Goal: Task Accomplishment & Management: Manage account settings

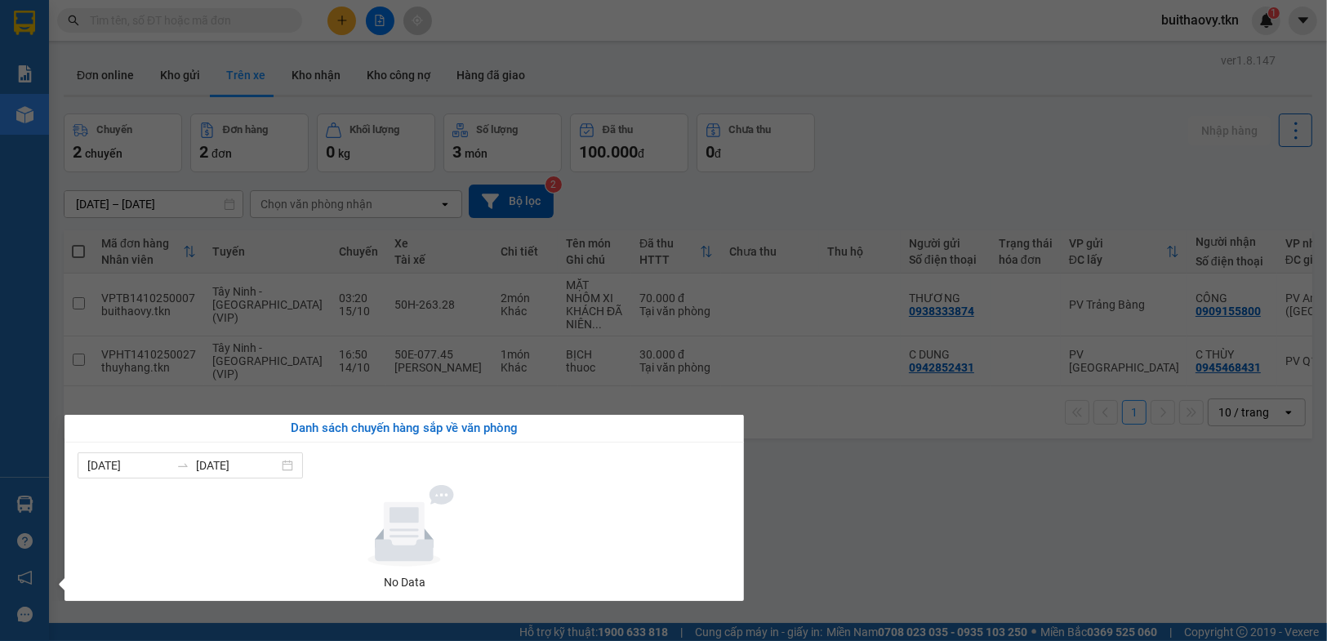
click at [823, 491] on section "Kết quả tìm kiếm ( 0 ) Bộ lọc No Data buithaovy.tkn 1 Báo cáo Mẫu 1: Báo cáo dò…" at bounding box center [663, 320] width 1327 height 641
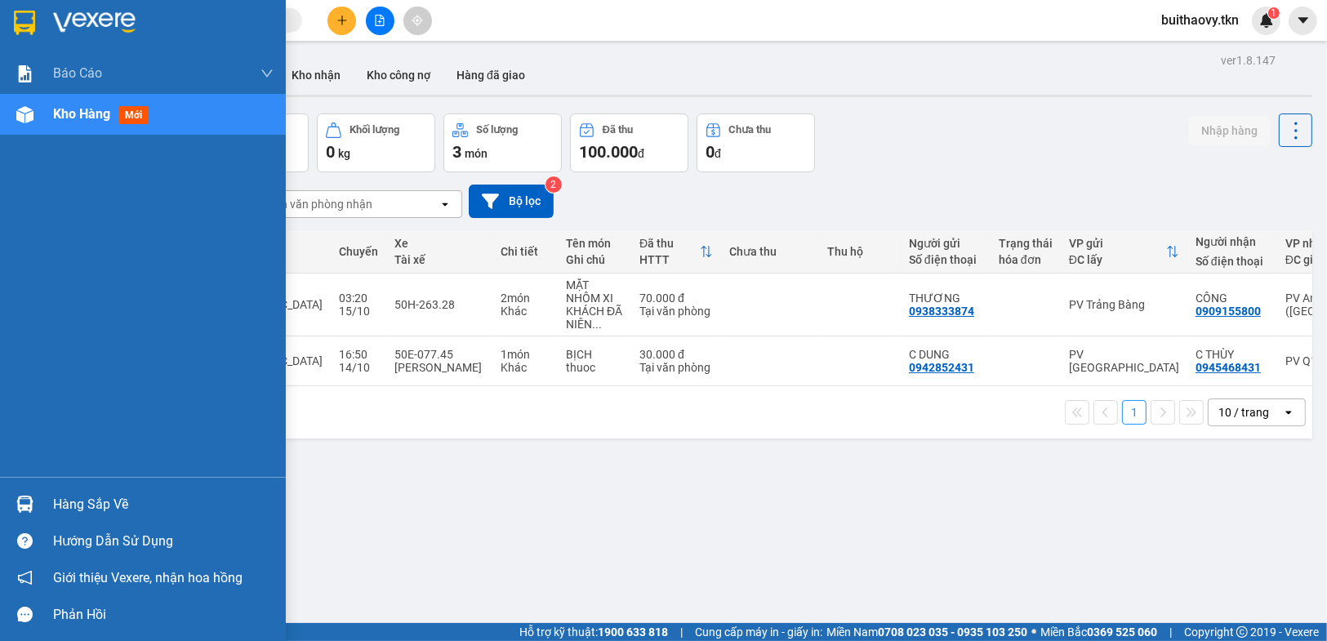
drag, startPoint x: 43, startPoint y: 500, endPoint x: 57, endPoint y: 508, distance: 16.1
click at [43, 500] on div "Hàng sắp về" at bounding box center [143, 504] width 286 height 37
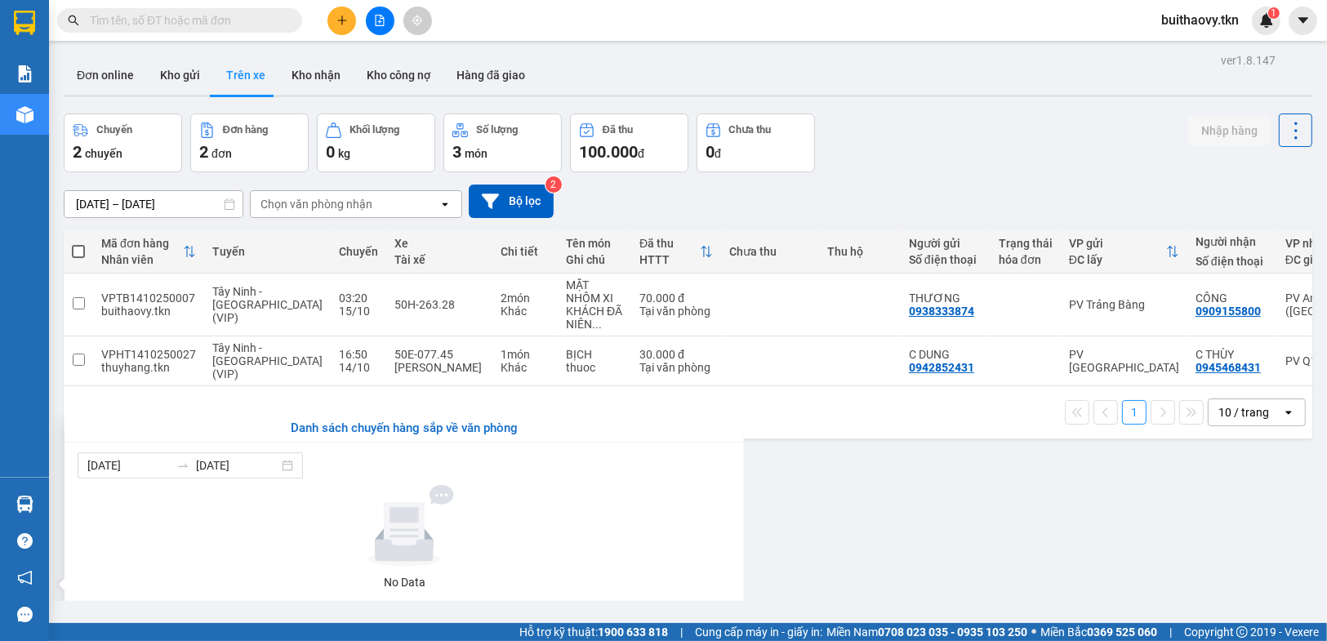
drag, startPoint x: 854, startPoint y: 529, endPoint x: 809, endPoint y: 529, distance: 45.8
click at [854, 529] on section "Kết quả tìm kiếm ( 0 ) Bộ lọc No Data buithaovy.tkn 1 Báo cáo Mẫu 1: Báo cáo dò…" at bounding box center [663, 320] width 1327 height 641
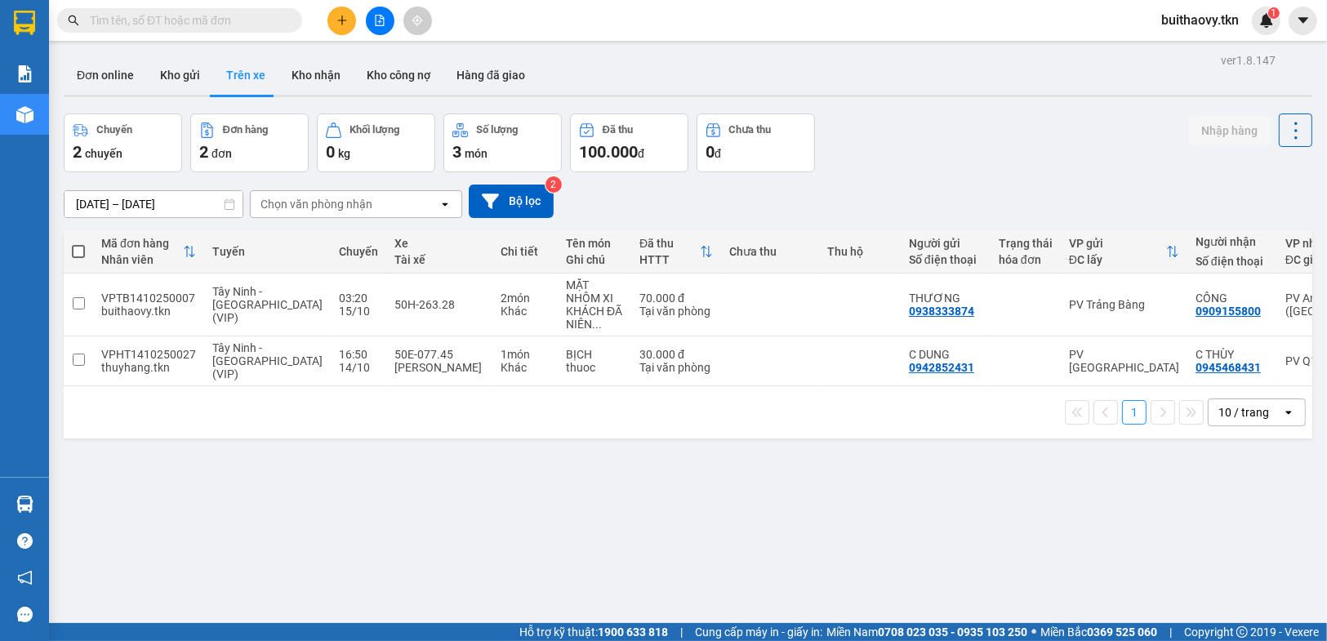
click at [104, 16] on input "text" at bounding box center [186, 20] width 193 height 18
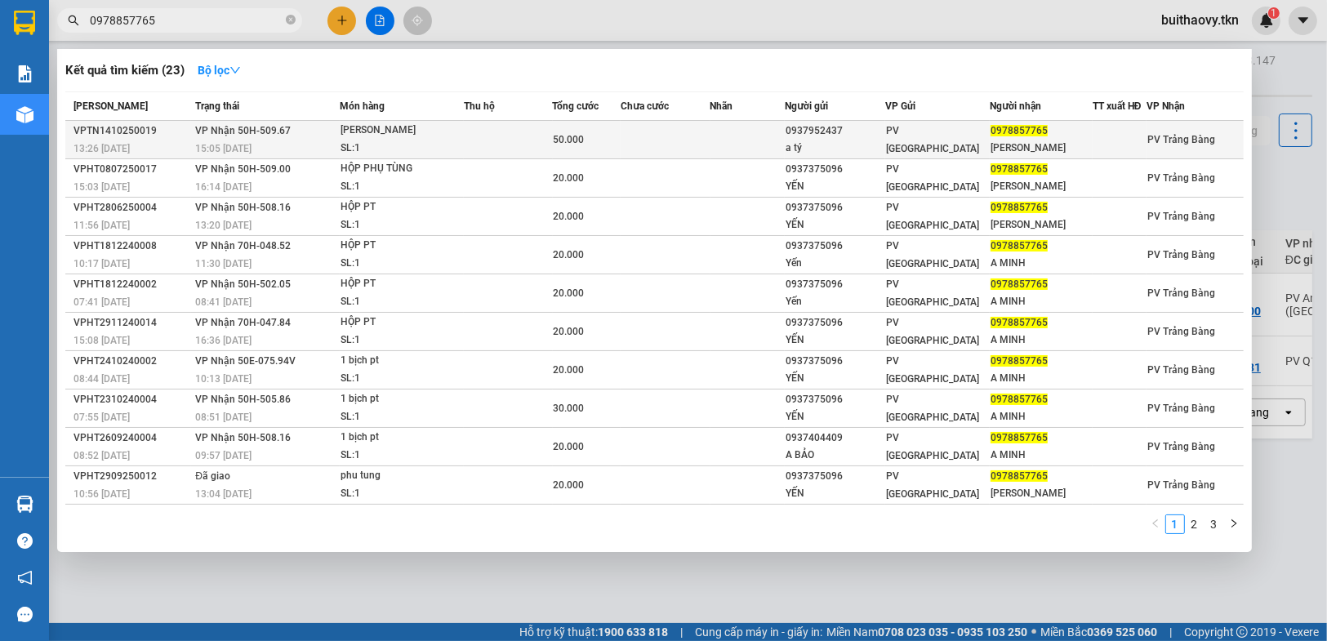
type input "0978857765"
click at [133, 125] on div "VPTN1410250019" at bounding box center [132, 131] width 117 height 17
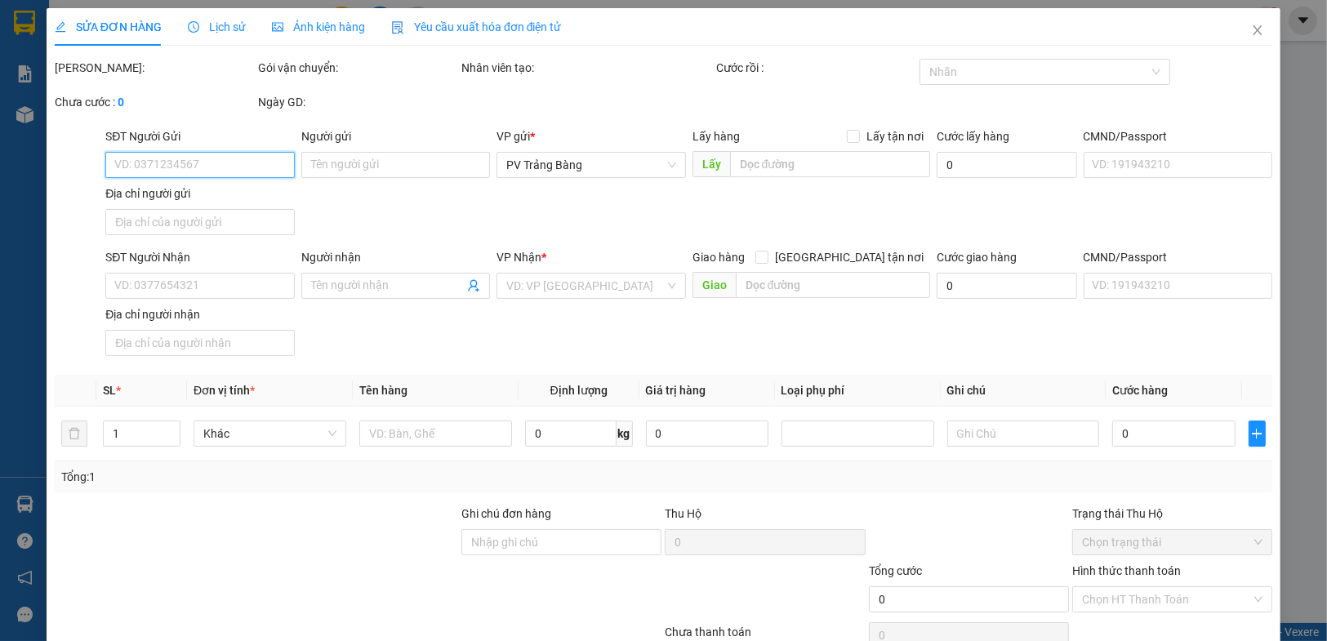
type input "0937952437"
type input "a tý"
type input "0978857765"
type input "[PERSON_NAME]"
type input "50.000"
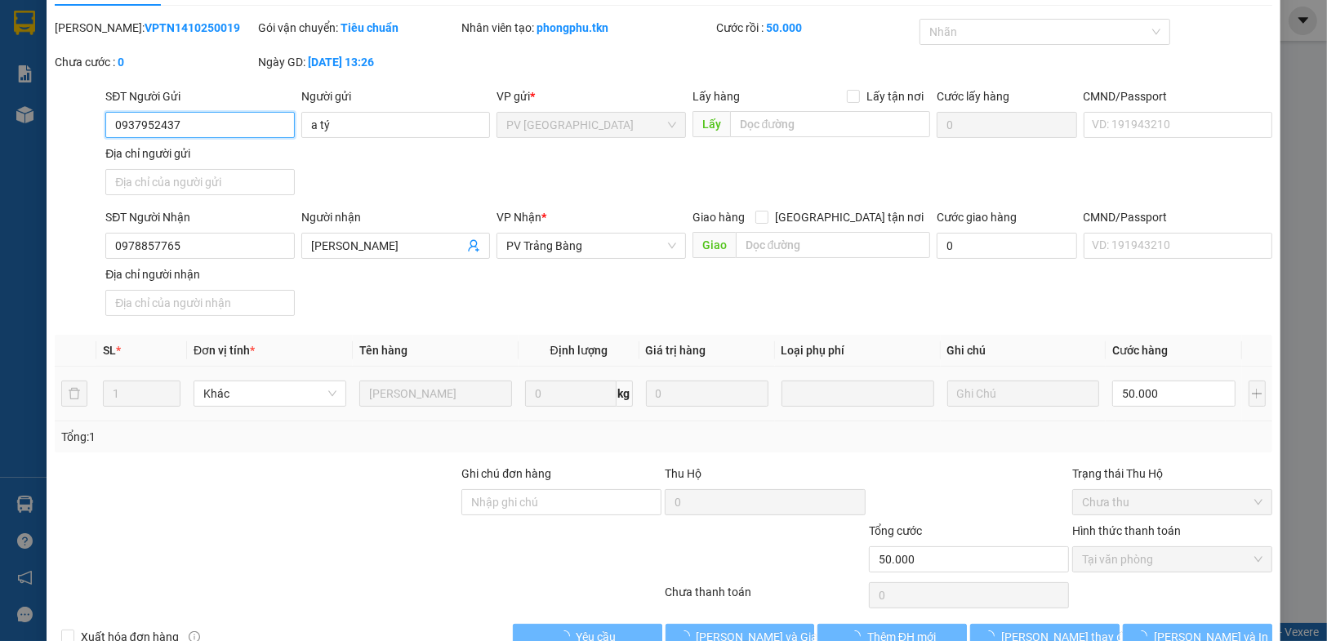
scroll to position [79, 0]
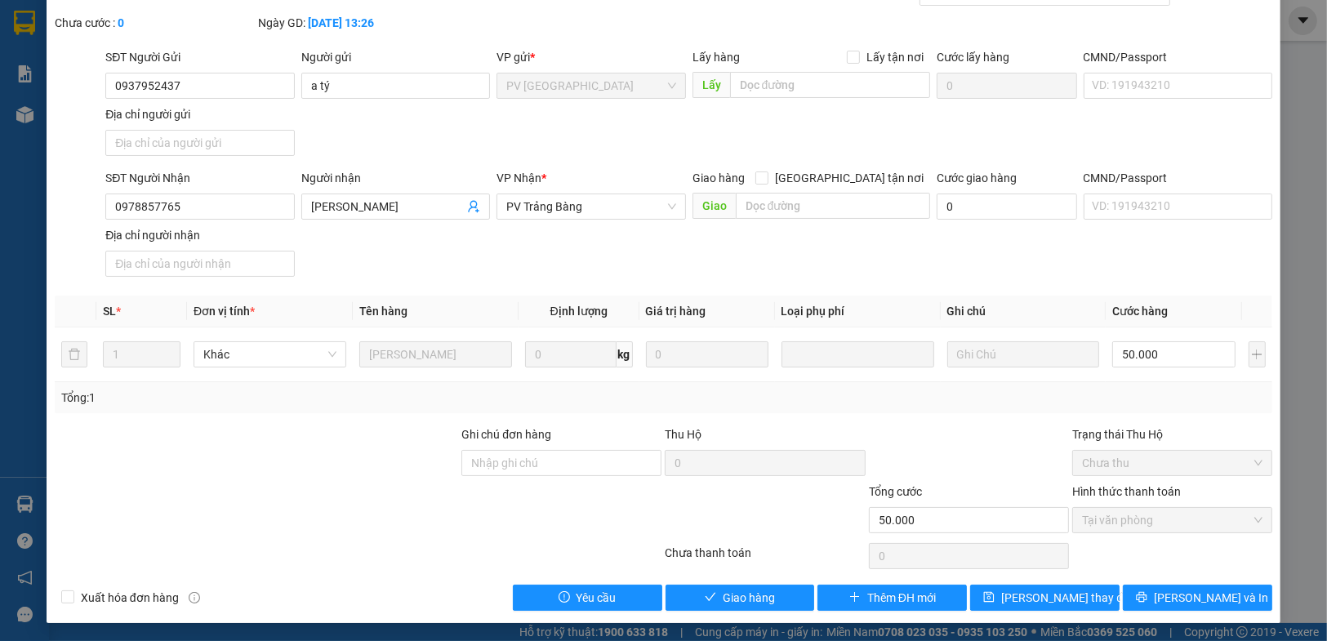
click at [1270, 248] on div "SỬA ĐƠN HÀNG Lịch sử Ảnh kiện hàng Yêu cầu xuất hóa đơn điện tử Total Paid Fee …" at bounding box center [663, 320] width 1327 height 641
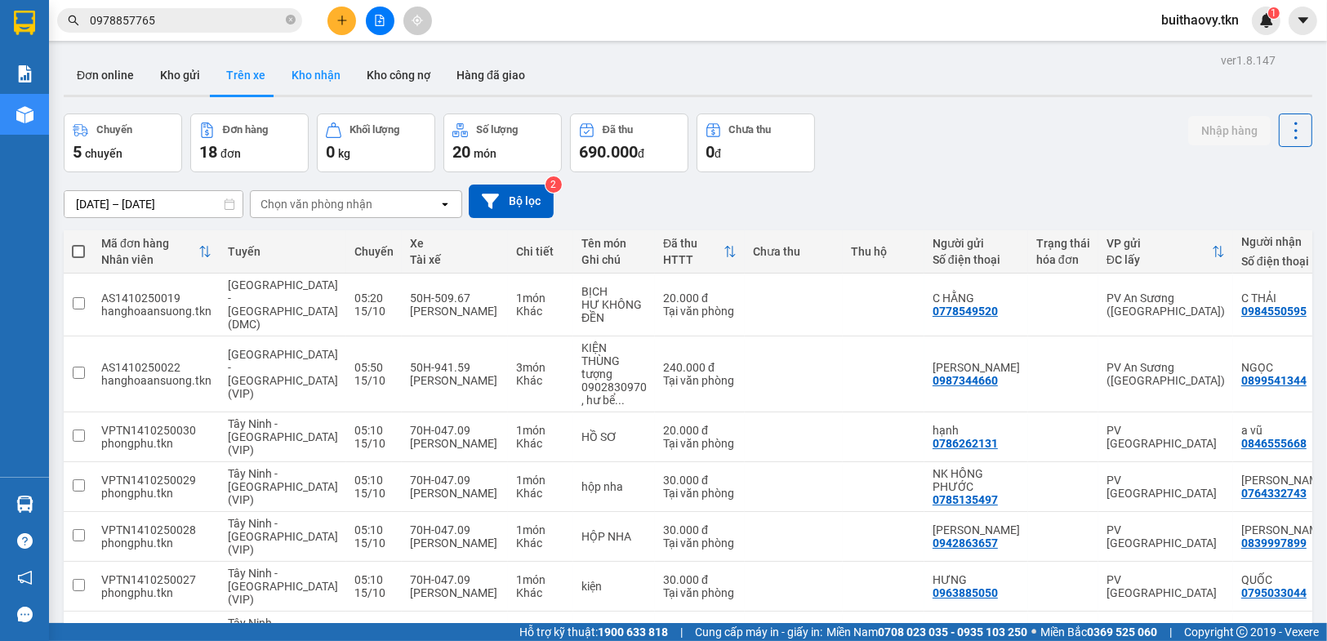
click at [307, 69] on button "Kho nhận" at bounding box center [316, 75] width 75 height 39
type input "[DATE] – [DATE]"
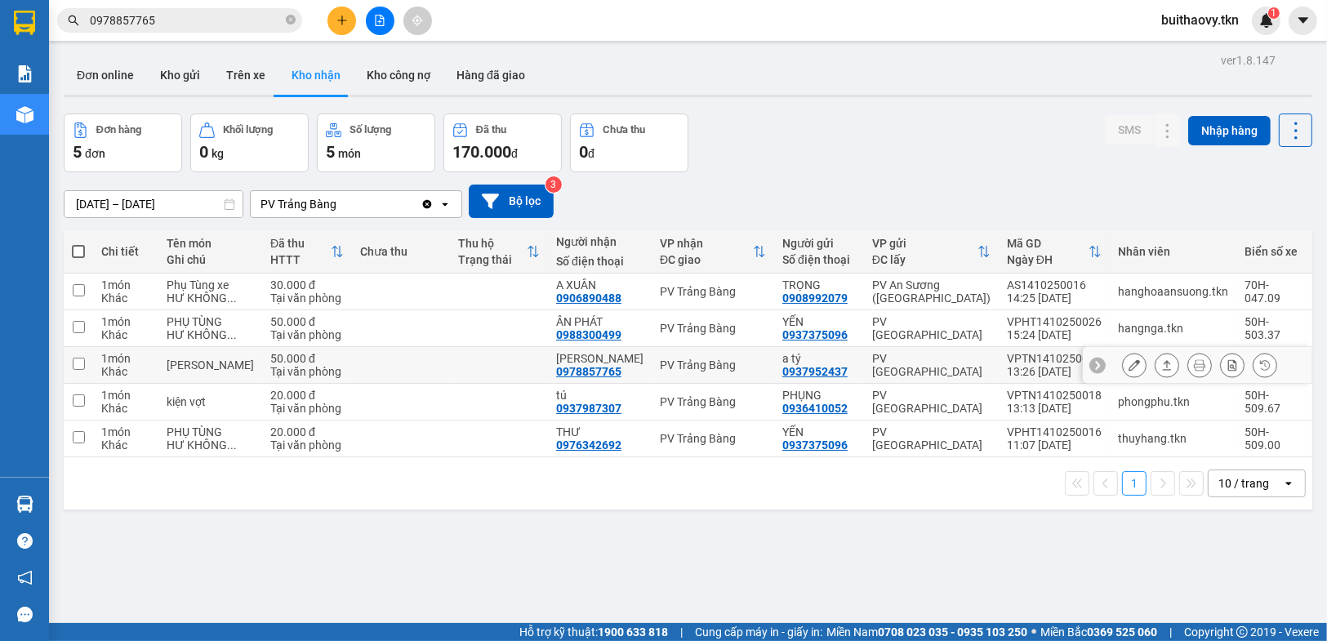
click at [197, 372] on div "[PERSON_NAME]" at bounding box center [210, 365] width 87 height 13
checkbox input "true"
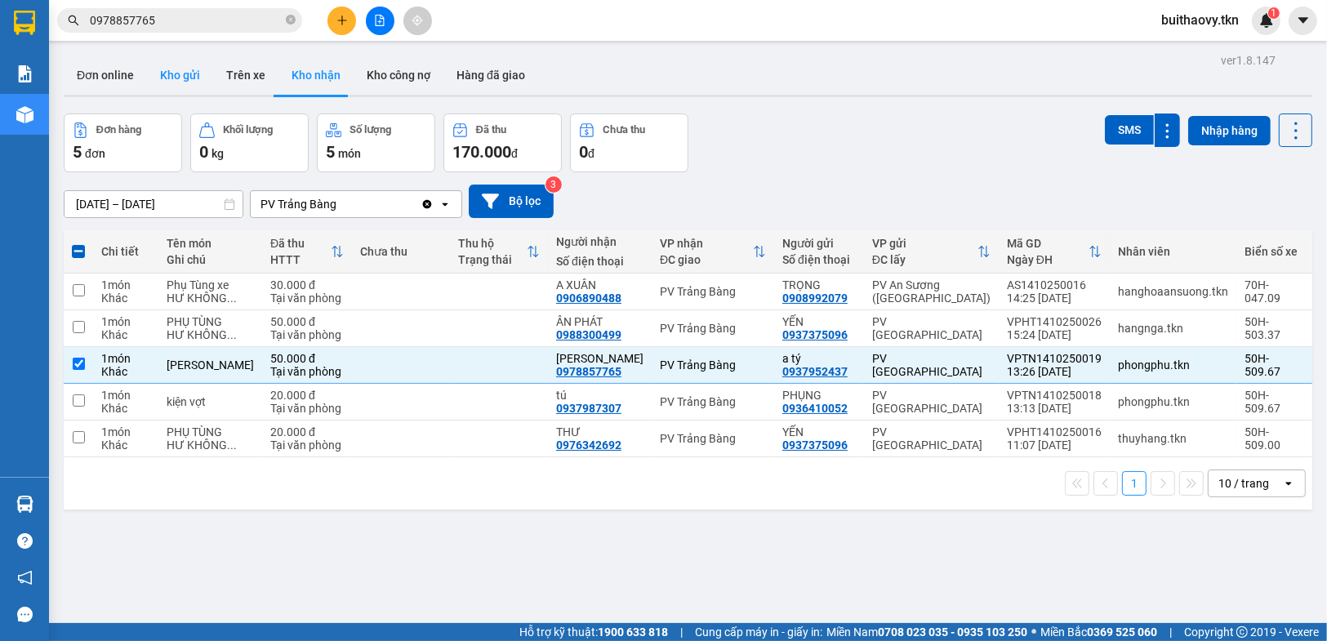
click at [168, 66] on button "Kho gửi" at bounding box center [180, 75] width 66 height 39
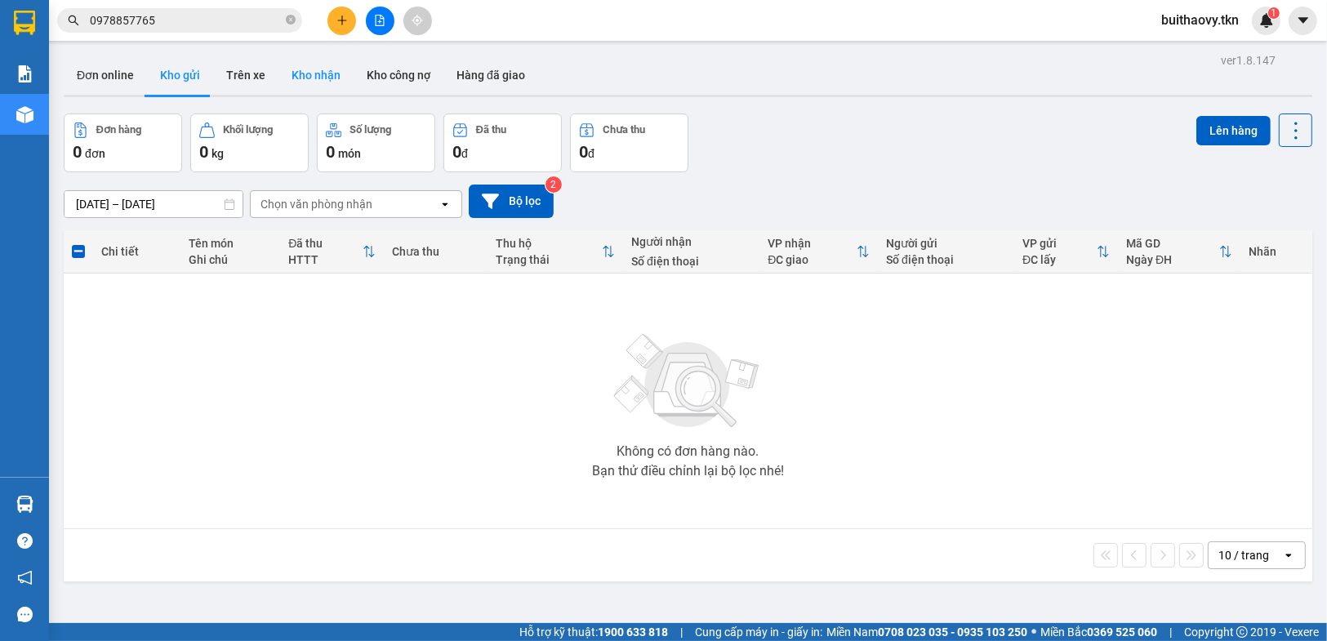
click at [305, 71] on button "Kho nhận" at bounding box center [316, 75] width 75 height 39
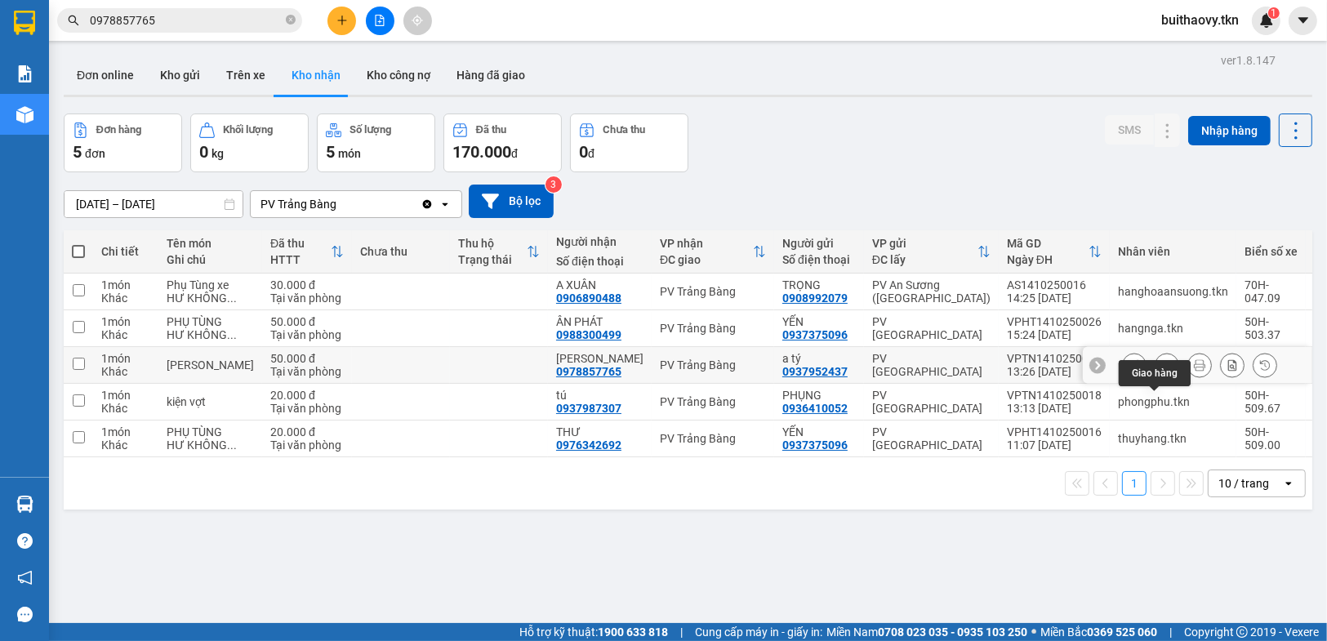
click at [1162, 371] on icon at bounding box center [1167, 364] width 11 height 11
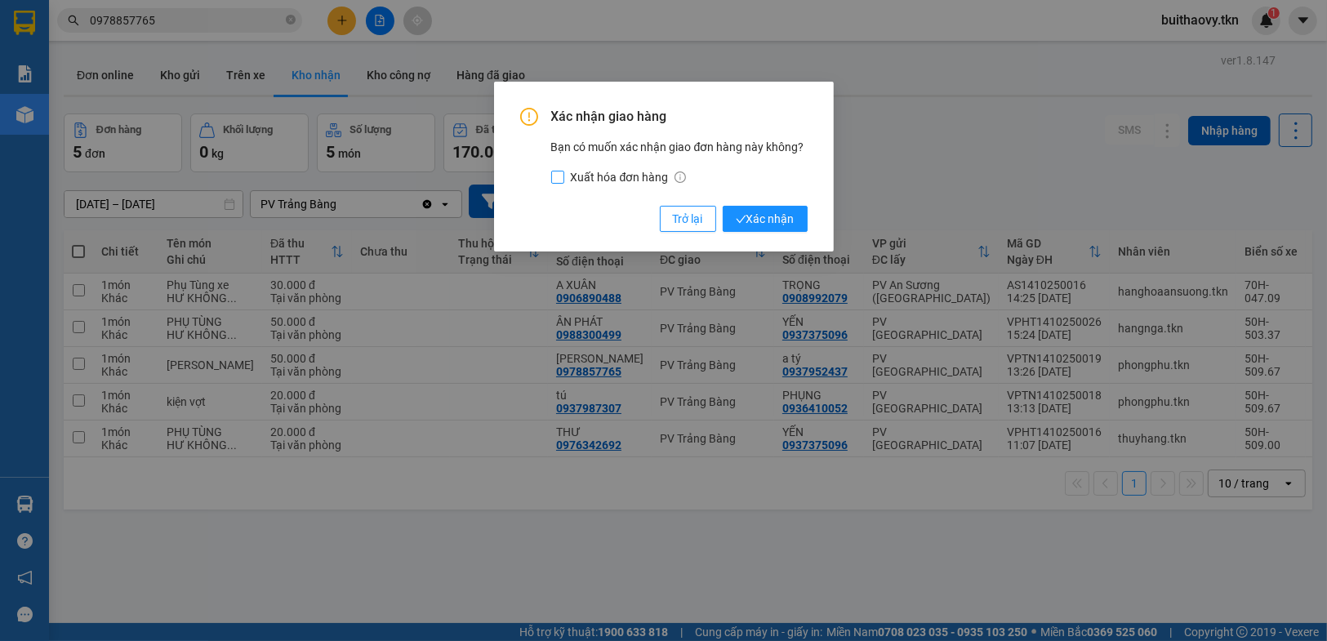
click at [555, 177] on input "Xuất hóa đơn hàng" at bounding box center [557, 177] width 13 height 13
checkbox input "true"
click at [761, 215] on span "Xác nhận" at bounding box center [765, 219] width 59 height 18
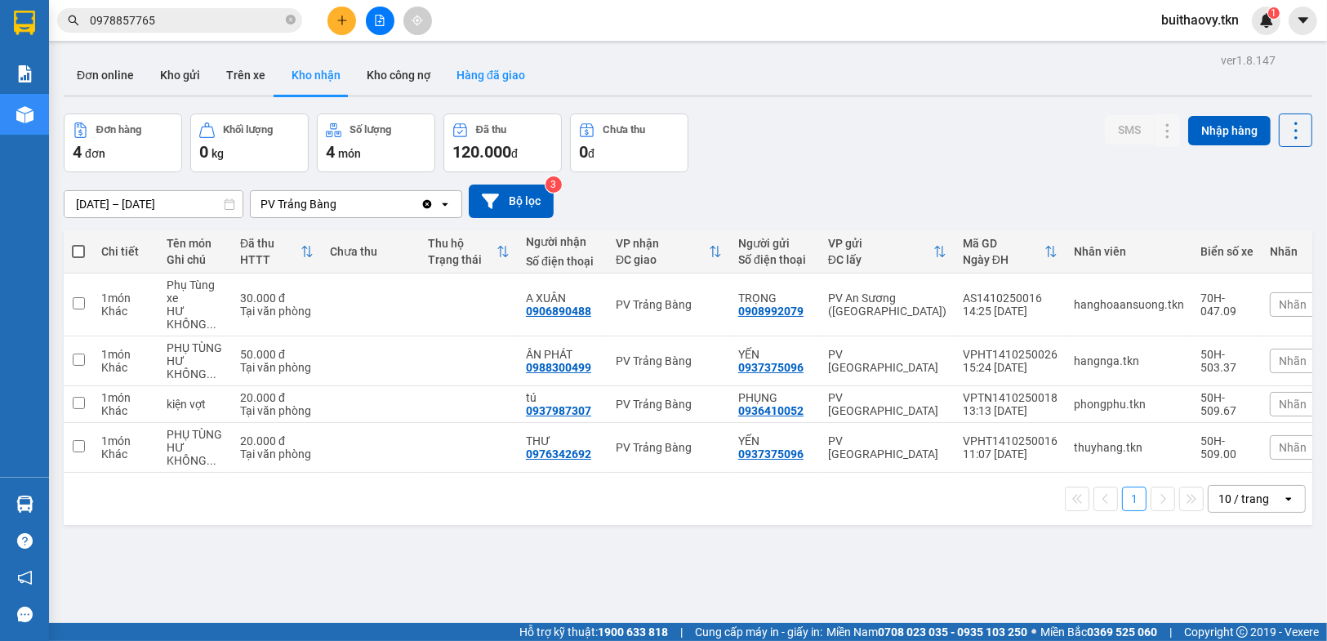
click at [487, 76] on button "Hàng đã giao" at bounding box center [491, 75] width 95 height 39
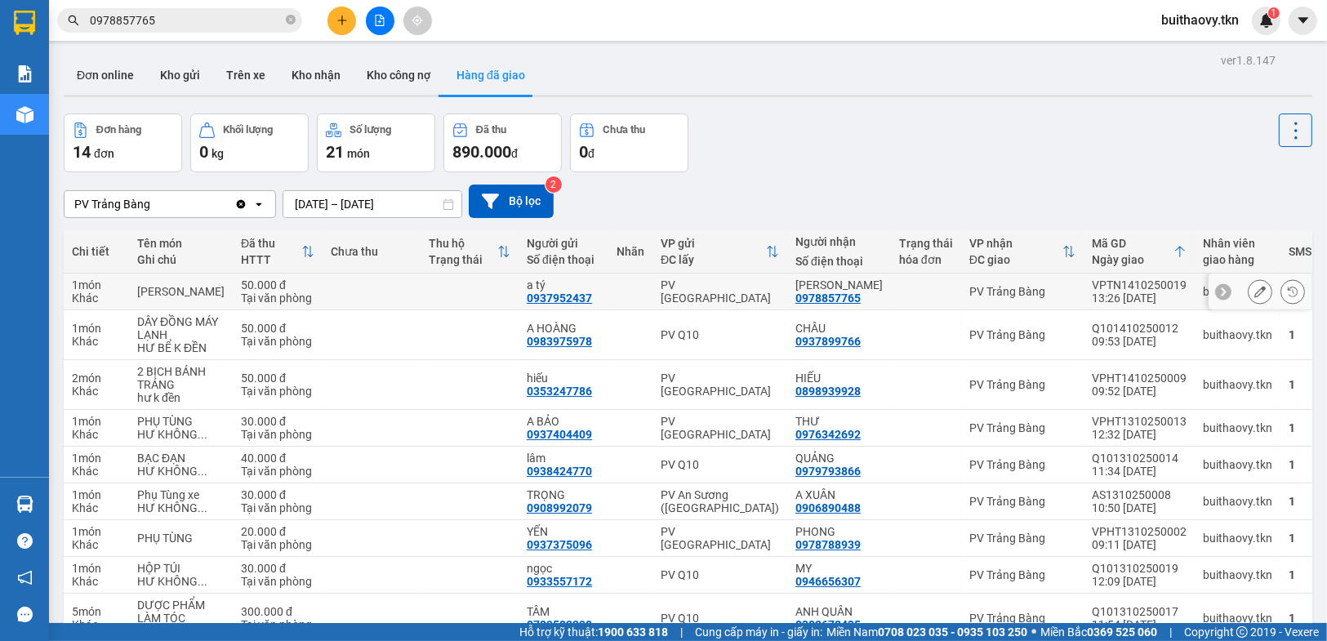
click at [1218, 286] on icon at bounding box center [1223, 291] width 11 height 11
